Goal: Information Seeking & Learning: Find specific fact

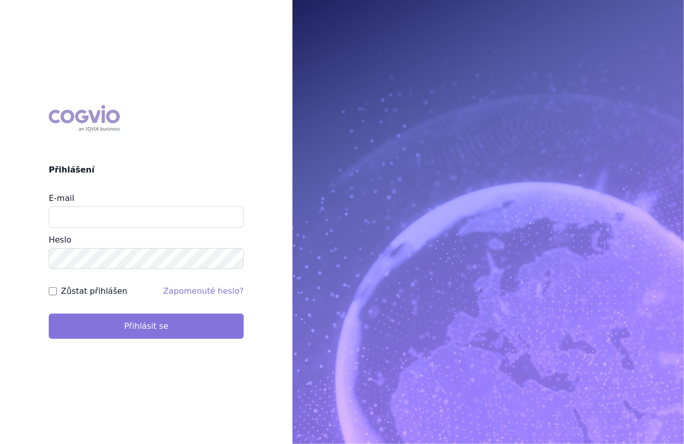
type input "marek_sebrle@accord-healthcare.com"
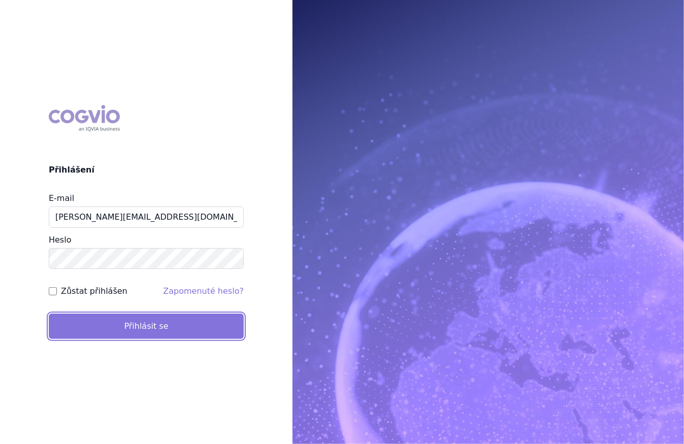
click at [123, 314] on button "Přihlásit se" at bounding box center [146, 326] width 195 height 25
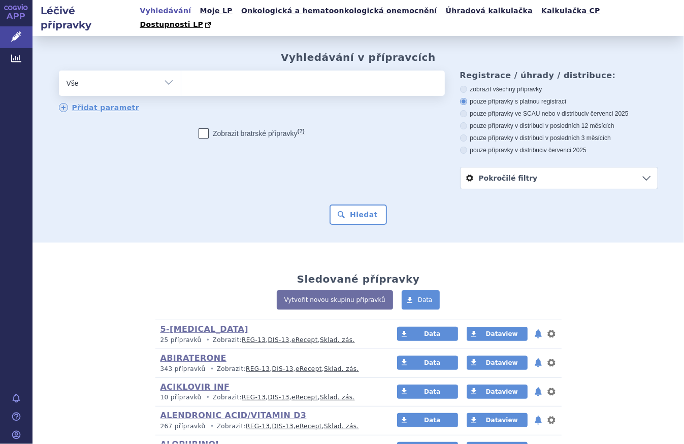
drag, startPoint x: 0, startPoint y: 0, endPoint x: 171, endPoint y: 69, distance: 184.6
click at [171, 71] on select "Vše Přípravek/SUKL kód MAH VPOIS ATC/Aktivní látka Léková forma Síla" at bounding box center [120, 82] width 122 height 23
select select "filter-atc-group"
click at [59, 71] on select "Vše Přípravek/SUKL kód MAH VPOIS ATC/Aktivní látka Léková forma Síla" at bounding box center [120, 82] width 122 height 23
click at [218, 71] on ul at bounding box center [313, 81] width 264 height 21
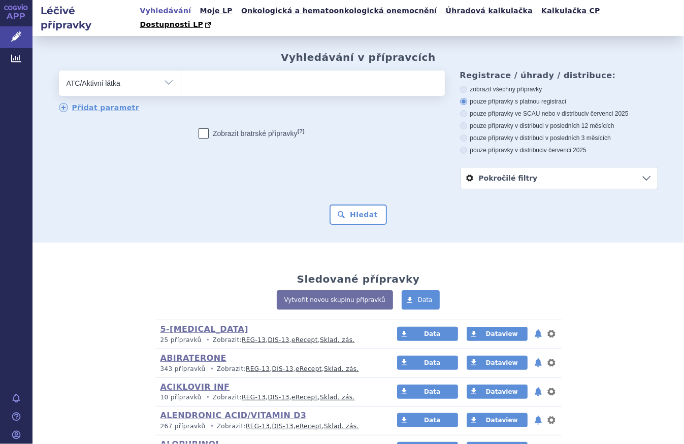
click at [181, 70] on select at bounding box center [181, 82] width 1 height 25
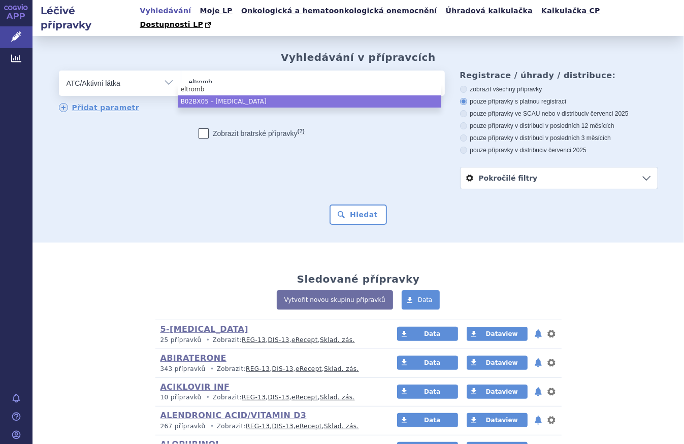
type input "eltromb"
select select "B02BX05"
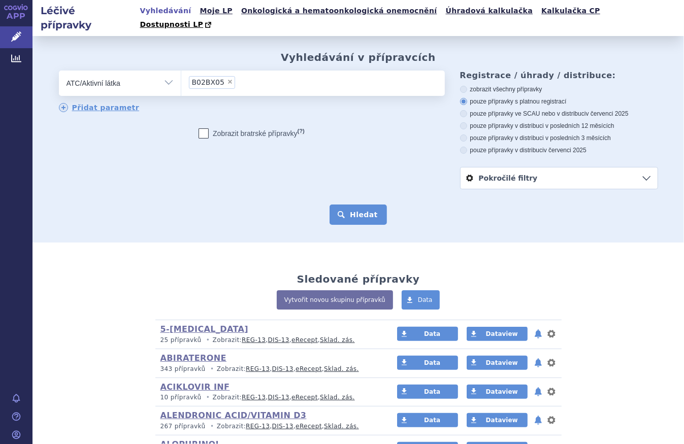
click at [367, 205] on button "Hledat" at bounding box center [358, 215] width 57 height 20
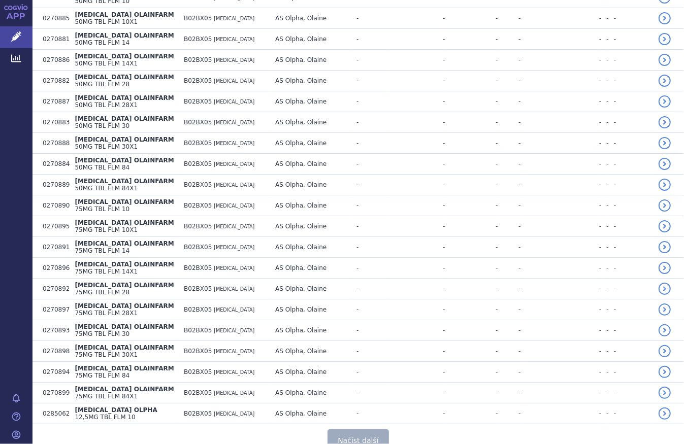
scroll to position [1988, 0]
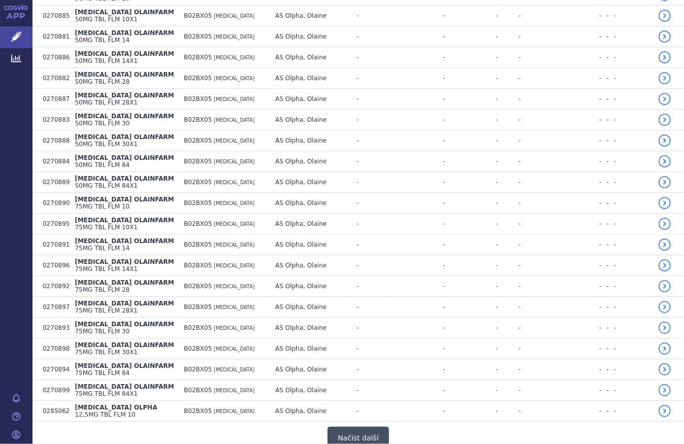
click at [359, 427] on button "Načíst další" at bounding box center [358, 438] width 61 height 23
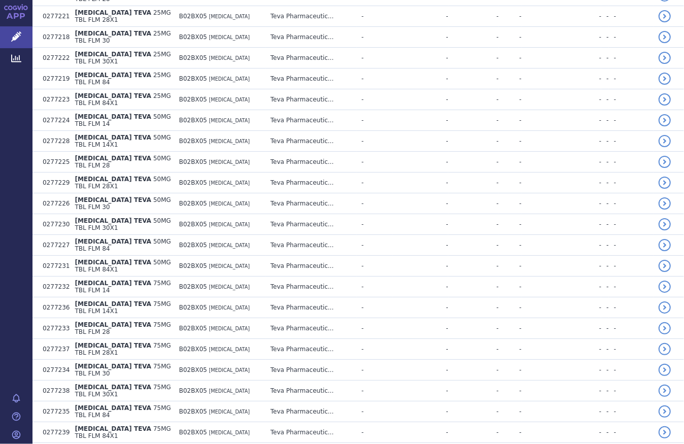
scroll to position [3967, 0]
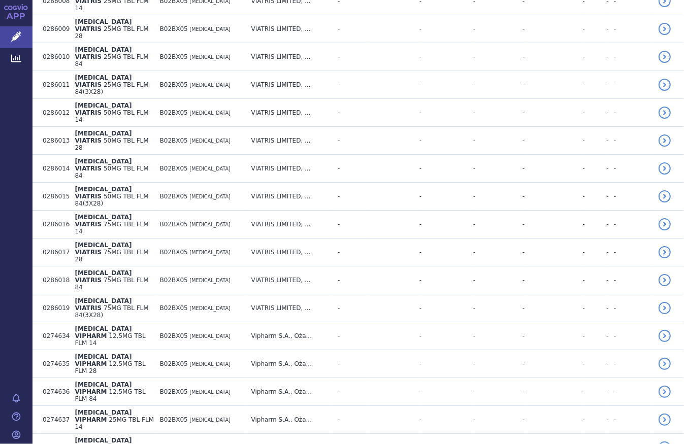
scroll to position [5270, 0]
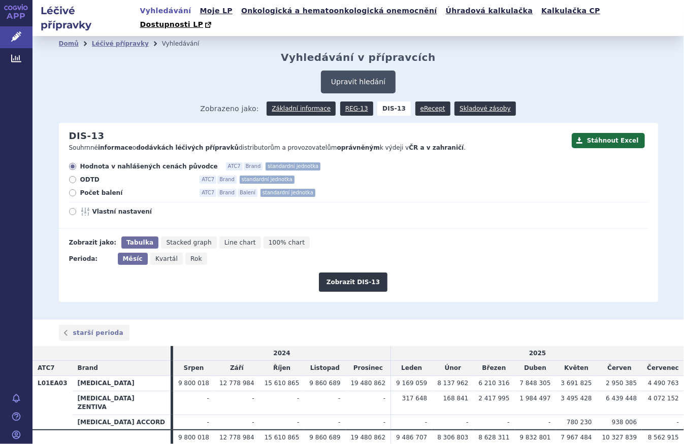
click at [362, 72] on button "Upravit hledání" at bounding box center [358, 82] width 75 height 23
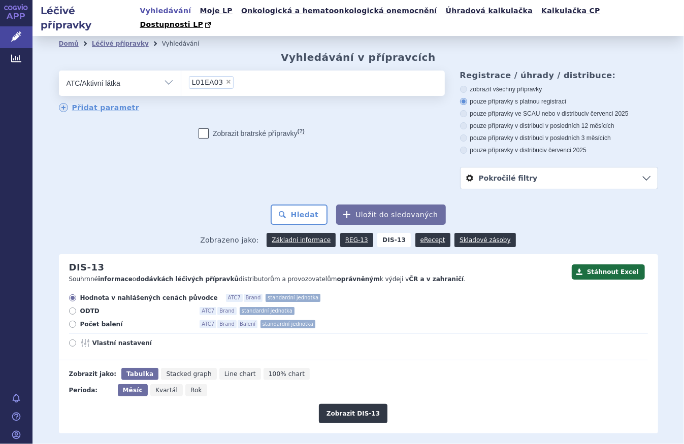
click at [225, 79] on span "×" at bounding box center [228, 82] width 6 height 6
click at [181, 71] on select "L01EA03" at bounding box center [181, 82] width 1 height 25
select select
click at [219, 73] on ul at bounding box center [313, 81] width 264 height 21
click at [181, 73] on select at bounding box center [181, 82] width 1 height 25
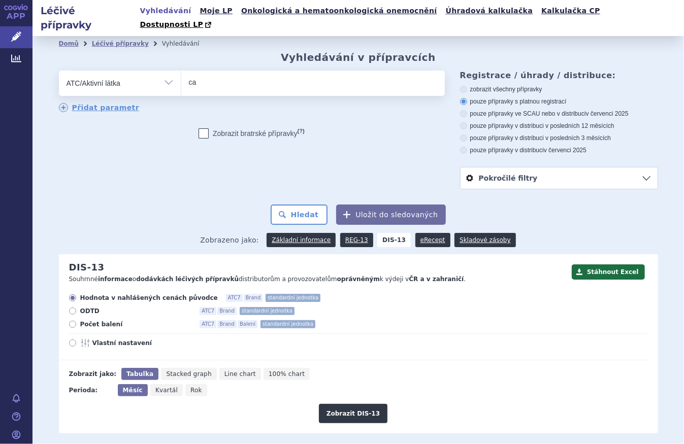
type input "c"
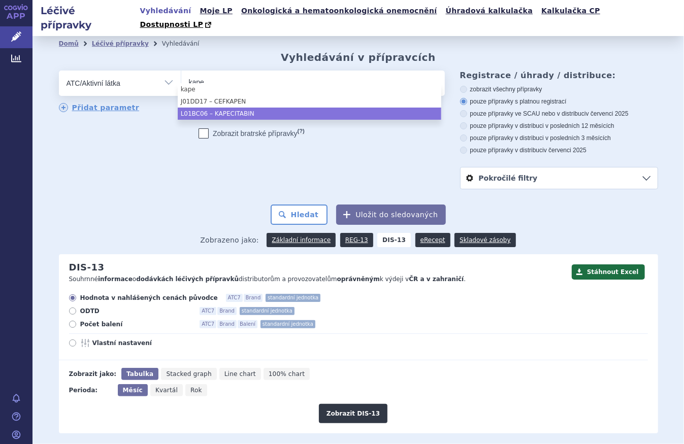
type input "kape"
drag, startPoint x: 261, startPoint y: 112, endPoint x: 265, endPoint y: 118, distance: 7.5
select select "L01BC06"
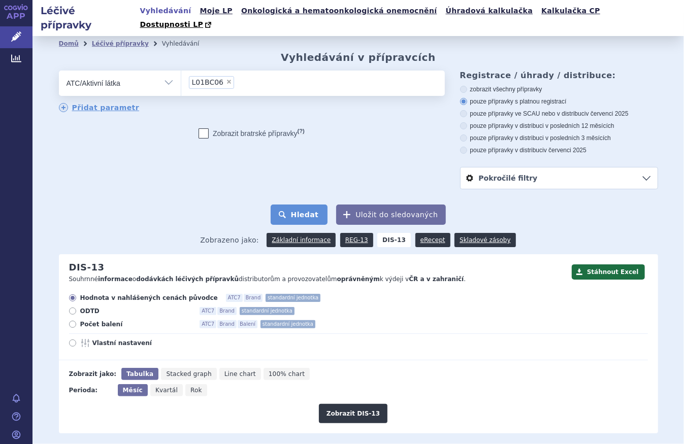
click at [311, 208] on button "Hledat" at bounding box center [299, 215] width 57 height 20
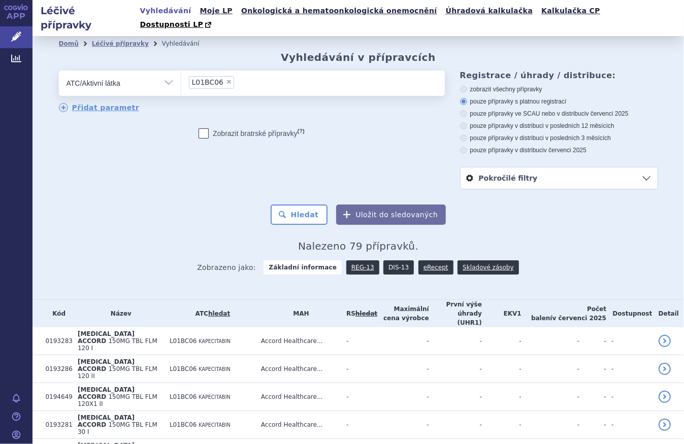
click at [393, 261] on link "DIS-13" at bounding box center [398, 268] width 30 height 14
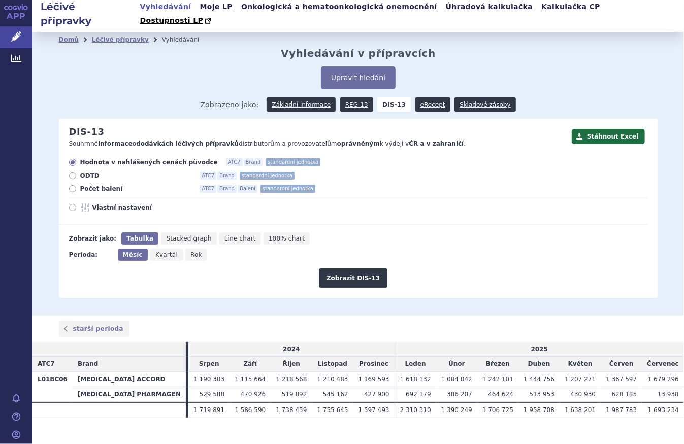
scroll to position [5, 0]
